Goal: Find specific page/section: Find specific page/section

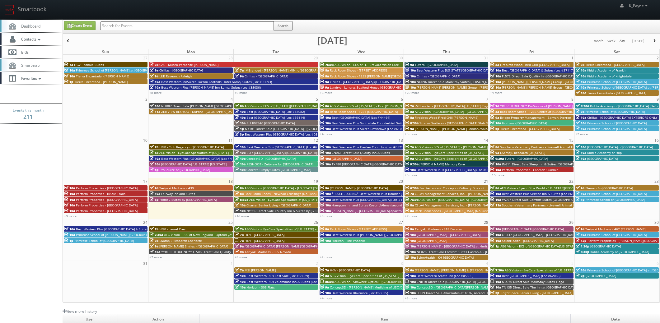
click at [186, 23] on input "text" at bounding box center [187, 25] width 174 height 9
type input "cnb29"
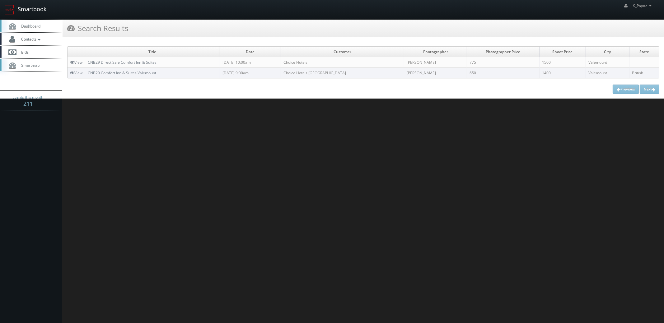
click at [17, 6] on link "Smartbook" at bounding box center [25, 9] width 51 height 19
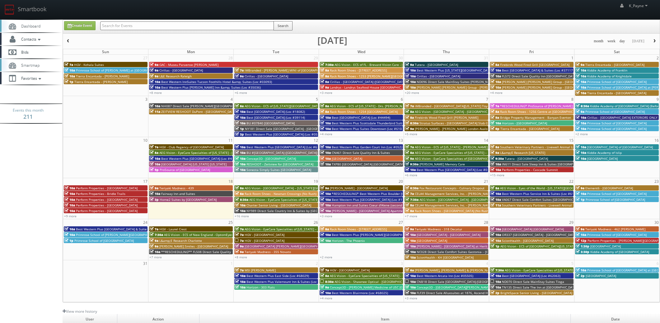
click at [161, 27] on input "text" at bounding box center [187, 25] width 174 height 9
